Goal: Transaction & Acquisition: Download file/media

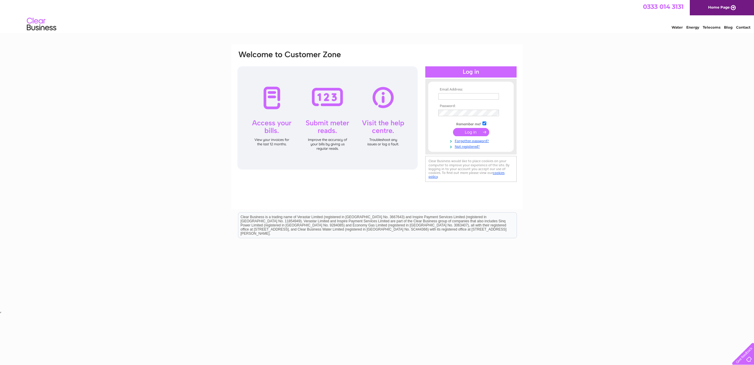
type input "pauldeluzy@gmail.com"
click at [470, 132] on input "submit" at bounding box center [471, 132] width 36 height 8
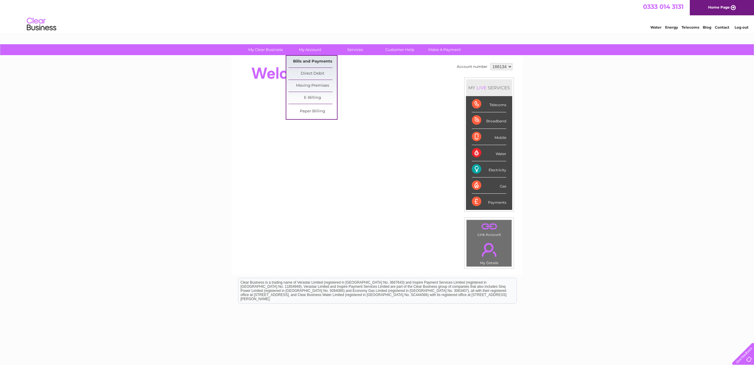
click at [304, 59] on link "Bills and Payments" at bounding box center [312, 62] width 49 height 12
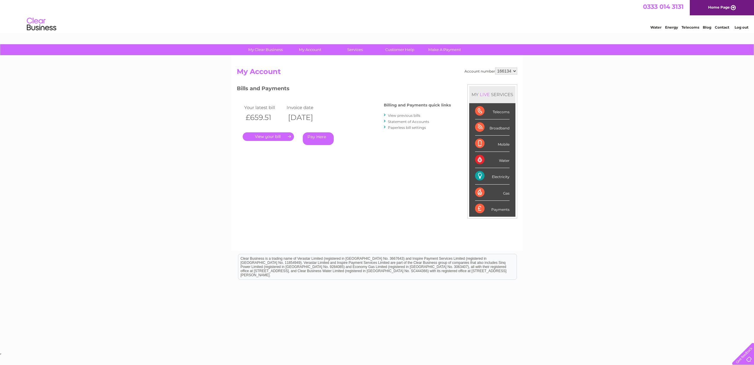
click at [413, 115] on link "View previous bills" at bounding box center [404, 115] width 32 height 4
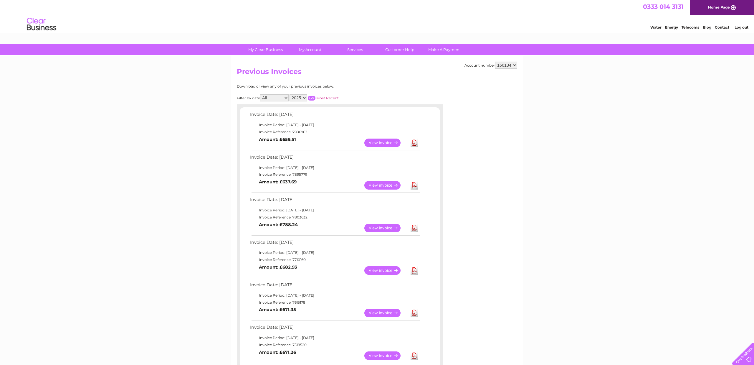
click at [380, 141] on link "View" at bounding box center [385, 142] width 43 height 9
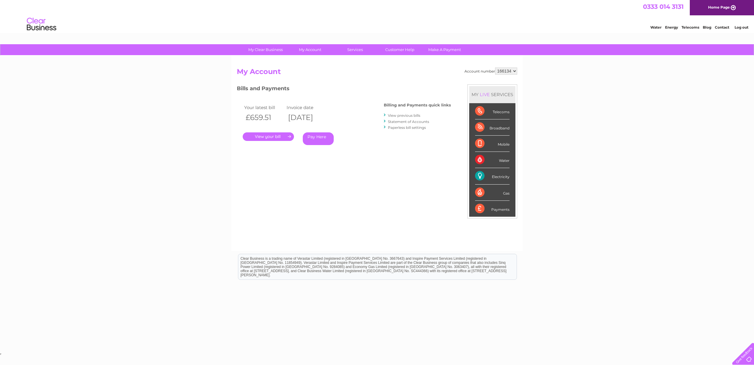
click at [269, 135] on link "." at bounding box center [268, 136] width 51 height 9
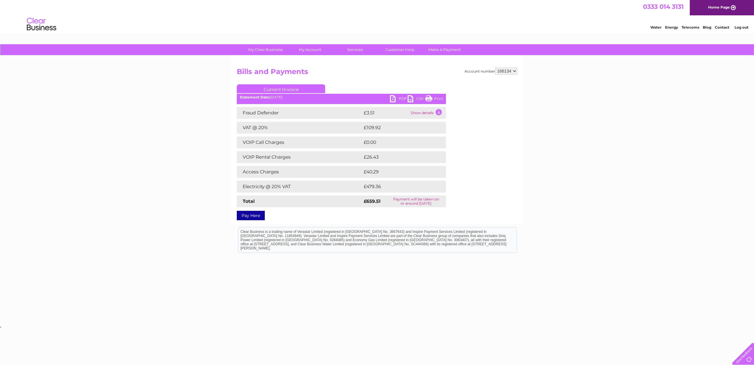
click at [393, 98] on link "PDF" at bounding box center [399, 99] width 18 height 9
click at [401, 98] on link "PDF" at bounding box center [399, 99] width 18 height 9
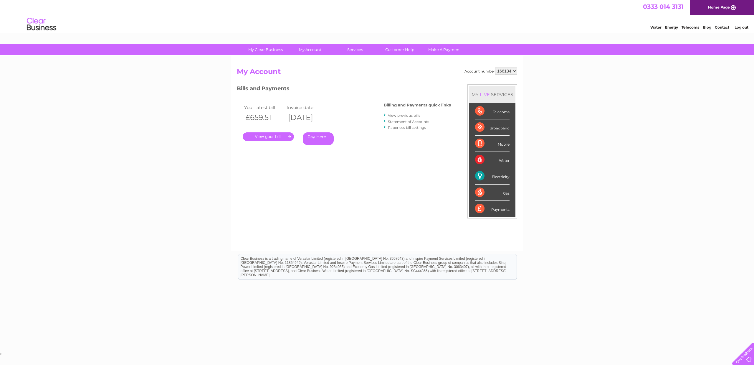
click at [416, 121] on link "Statement of Accounts" at bounding box center [408, 121] width 41 height 4
click at [273, 134] on link "." at bounding box center [268, 136] width 51 height 9
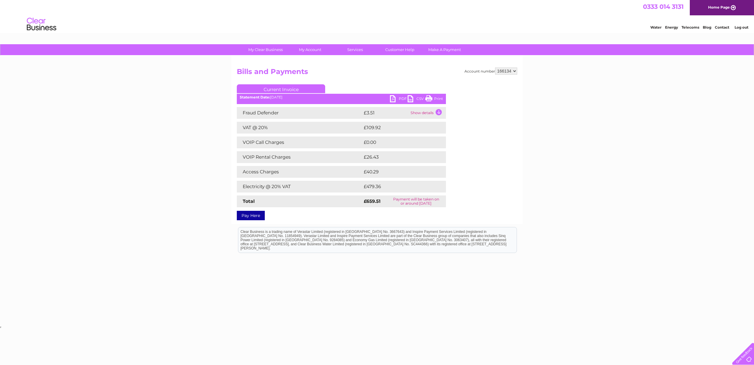
click at [411, 98] on link "CSV" at bounding box center [417, 99] width 18 height 9
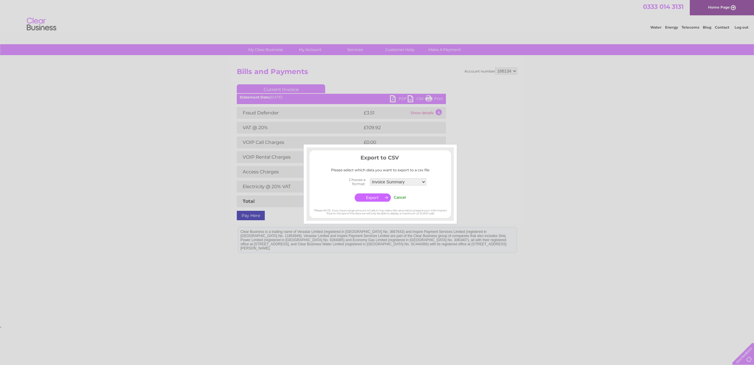
click at [401, 196] on input "Cancel" at bounding box center [400, 197] width 12 height 4
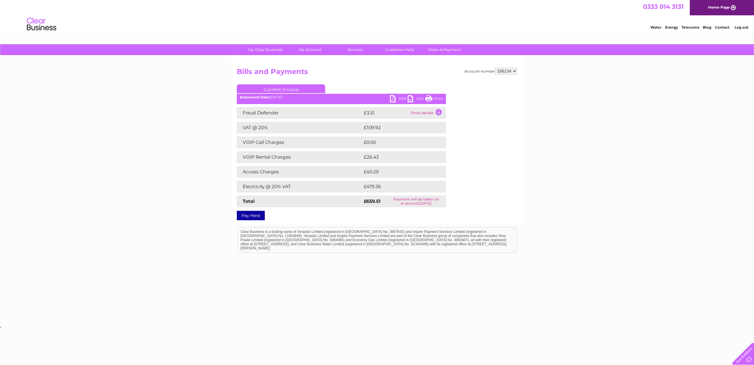
click at [394, 99] on link "PDF" at bounding box center [399, 99] width 18 height 9
click at [402, 98] on link "PDF" at bounding box center [399, 99] width 18 height 9
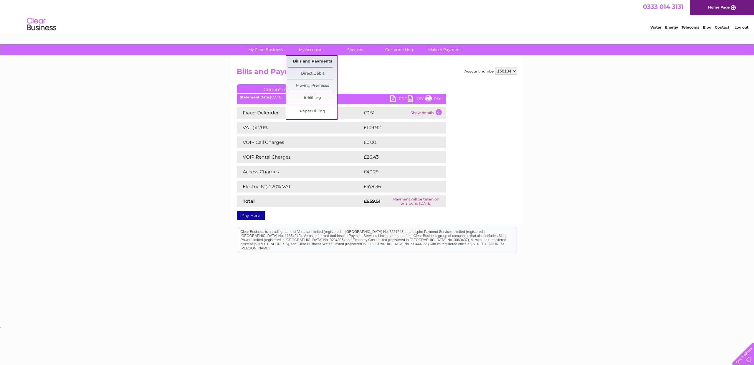
click at [321, 62] on link "Bills and Payments" at bounding box center [312, 62] width 49 height 12
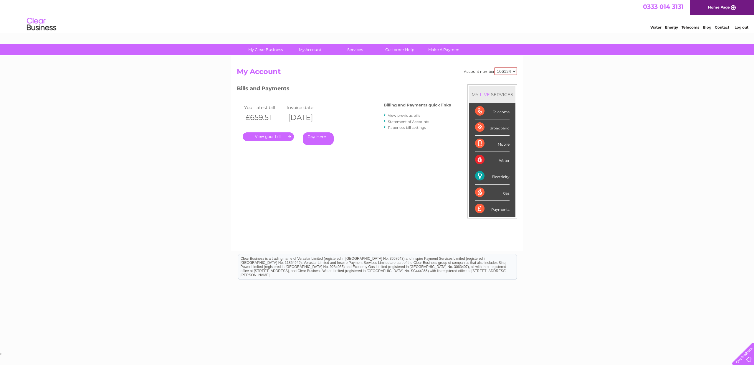
click at [279, 135] on link "." at bounding box center [268, 136] width 51 height 9
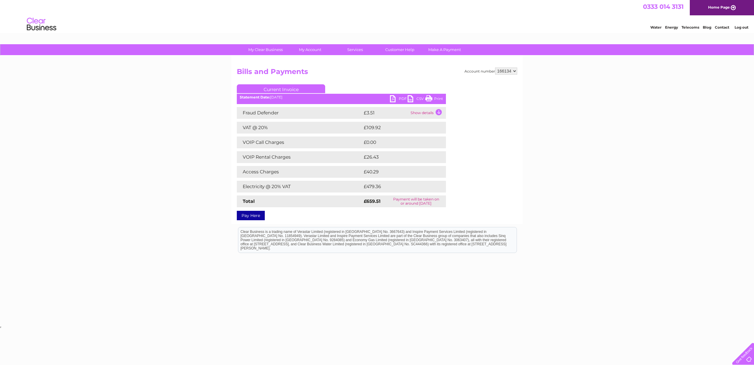
click at [393, 98] on link "PDF" at bounding box center [399, 99] width 18 height 9
